Goal: Information Seeking & Learning: Find specific fact

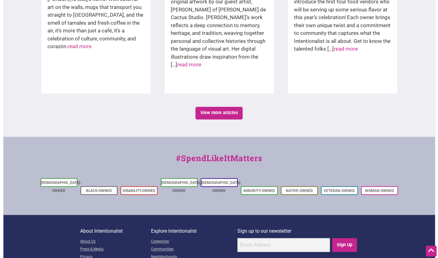
scroll to position [1058, 0]
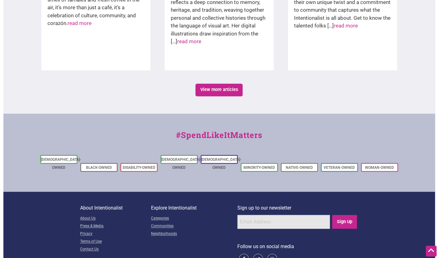
click at [243, 214] on input "email" at bounding box center [283, 221] width 92 height 14
type input "[EMAIL_ADDRESS][PERSON_NAME][DOMAIN_NAME]"
click at [346, 214] on input "Sign Up" at bounding box center [344, 221] width 25 height 14
click at [162, 230] on link "Neighborhoods" at bounding box center [194, 234] width 86 height 8
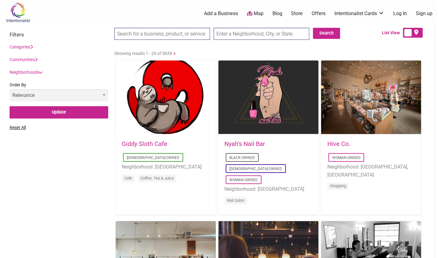
click at [240, 36] on input "text" at bounding box center [261, 34] width 96 height 12
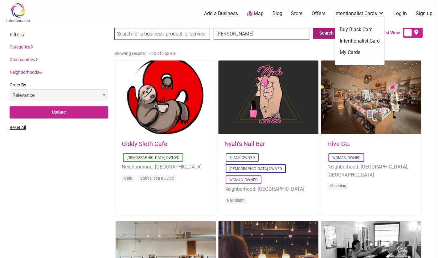
type input "Seward"
click at [327, 31] on button "Search" at bounding box center [326, 33] width 27 height 11
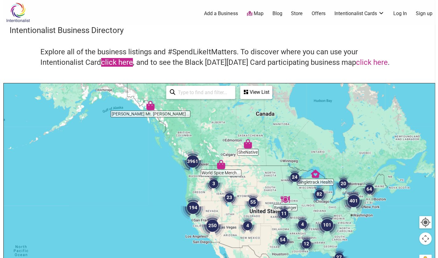
click at [121, 65] on link "click here" at bounding box center [117, 62] width 32 height 9
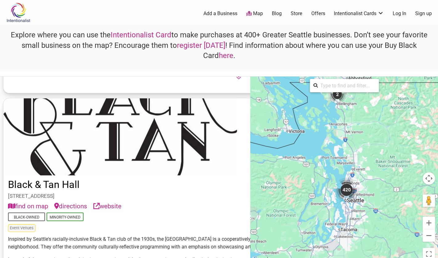
scroll to position [3899, 0]
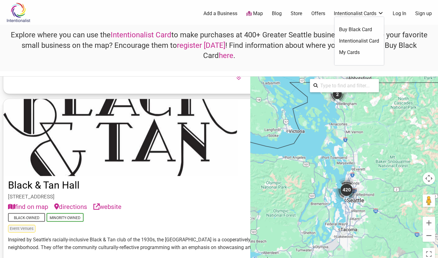
click at [361, 30] on link "Buy Black Card" at bounding box center [359, 29] width 40 height 7
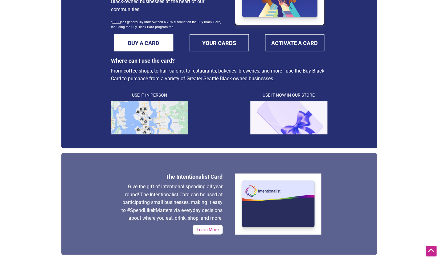
scroll to position [79, 0]
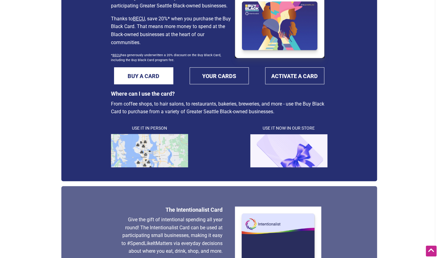
click at [285, 150] on img at bounding box center [288, 150] width 77 height 33
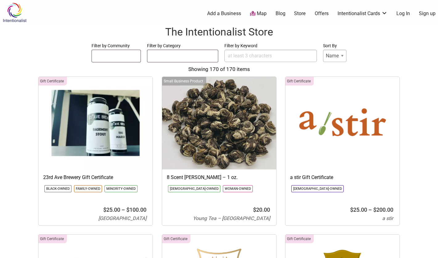
select select
click at [22, 12] on img at bounding box center [14, 12] width 29 height 20
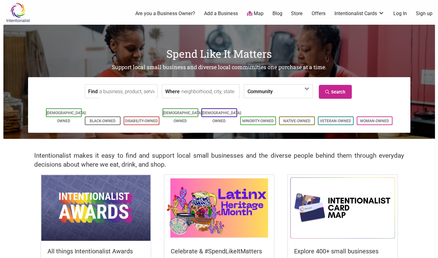
click at [275, 14] on link "Blog" at bounding box center [277, 13] width 10 height 7
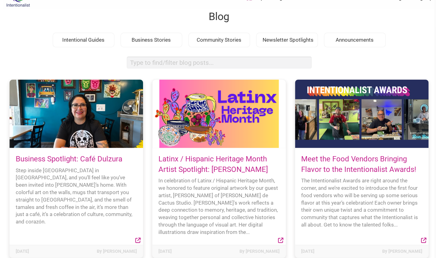
scroll to position [17, 0]
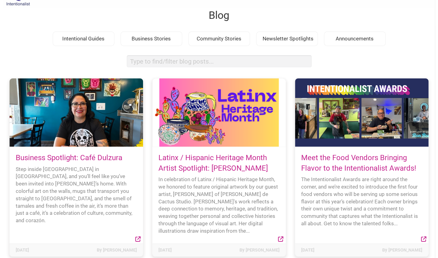
click at [323, 165] on link "Meet the Food Vendors Bringing Flavor to the Intentionalist Awards!" at bounding box center [358, 162] width 115 height 19
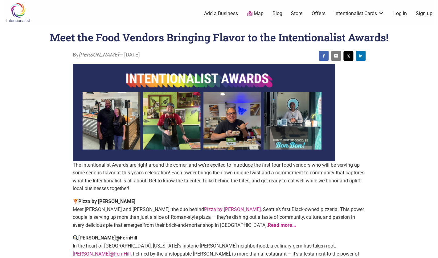
click at [320, 14] on link "Offers" at bounding box center [318, 13] width 14 height 7
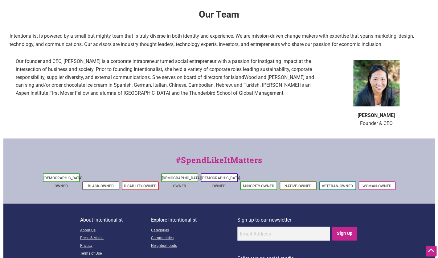
scroll to position [394, 0]
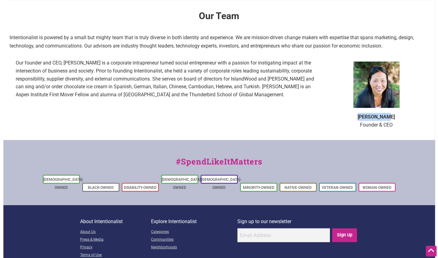
drag, startPoint x: 392, startPoint y: 117, endPoint x: 363, endPoint y: 116, distance: 28.7
click at [363, 117] on p "[PERSON_NAME] Founder & CEO" at bounding box center [376, 121] width 92 height 16
copy b "[PERSON_NAME]"
